Goal: Check status

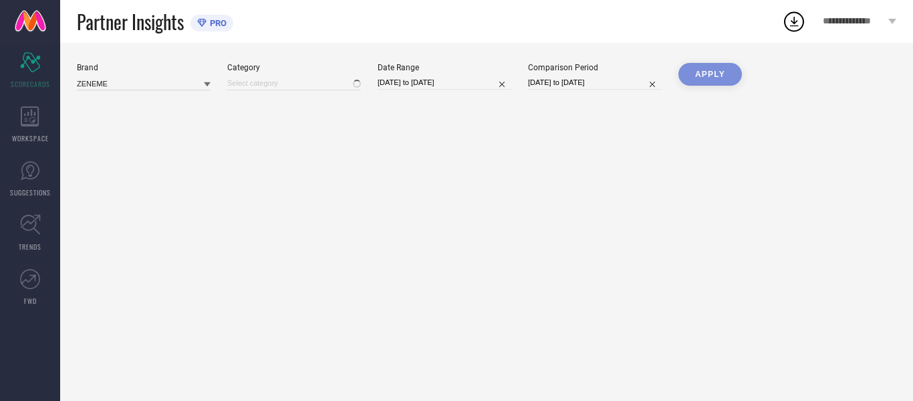
type input "All"
